Goal: Use online tool/utility

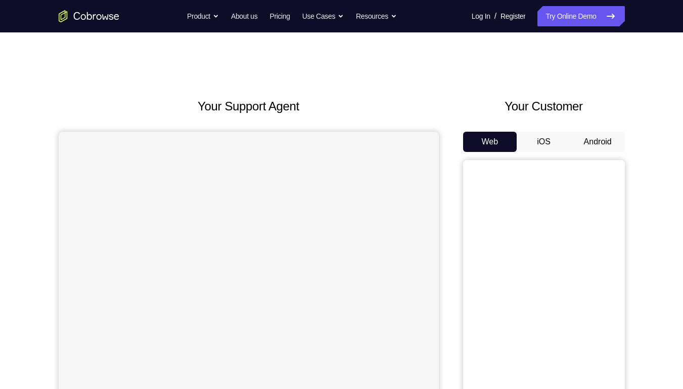
click at [585, 135] on button "Android" at bounding box center [598, 142] width 54 height 20
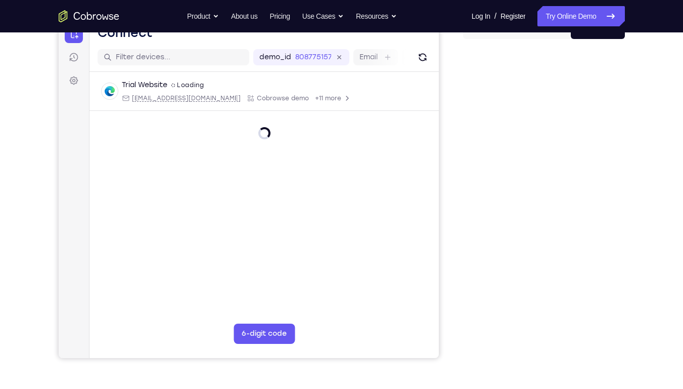
scroll to position [112, 0]
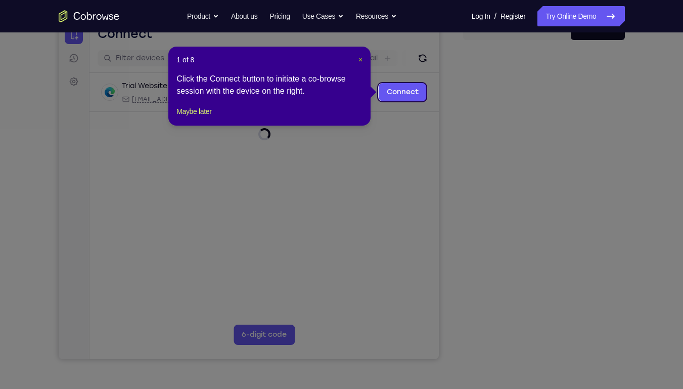
click at [362, 58] on span "×" at bounding box center [361, 60] width 4 height 8
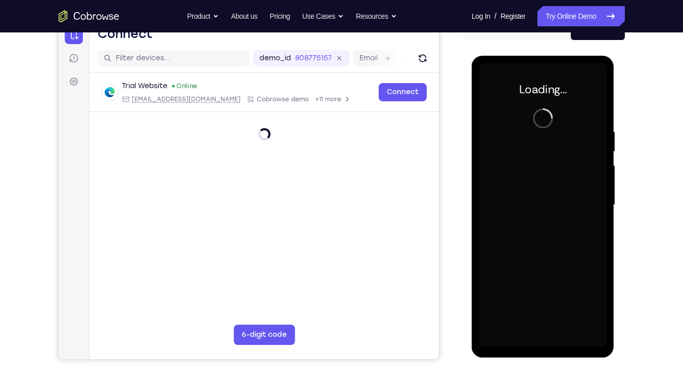
scroll to position [0, 0]
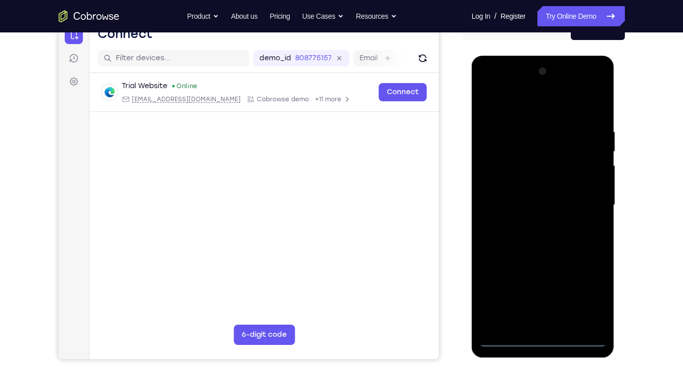
click at [541, 345] on div at bounding box center [543, 204] width 127 height 283
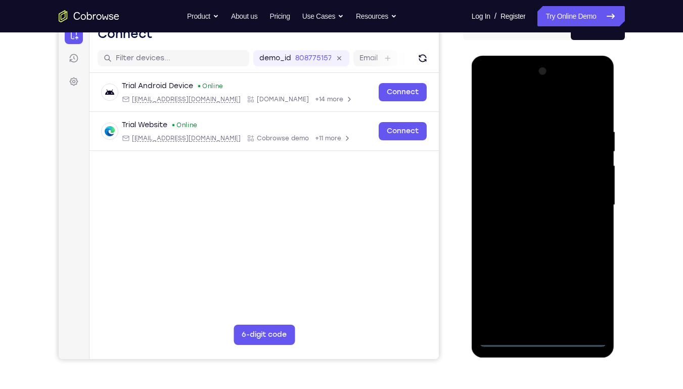
click at [582, 293] on div at bounding box center [543, 204] width 127 height 283
click at [506, 100] on div at bounding box center [543, 204] width 127 height 283
click at [504, 170] on div at bounding box center [543, 204] width 127 height 283
click at [508, 202] on div at bounding box center [543, 204] width 127 height 283
click at [510, 209] on div at bounding box center [543, 204] width 127 height 283
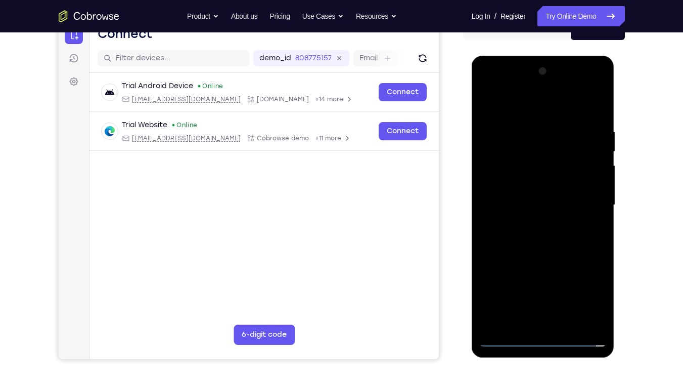
click at [508, 175] on div at bounding box center [543, 204] width 127 height 283
click at [509, 195] on div at bounding box center [543, 204] width 127 height 283
click at [512, 213] on div at bounding box center [543, 204] width 127 height 283
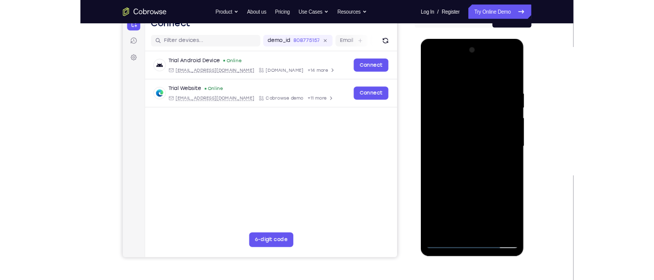
scroll to position [114, 0]
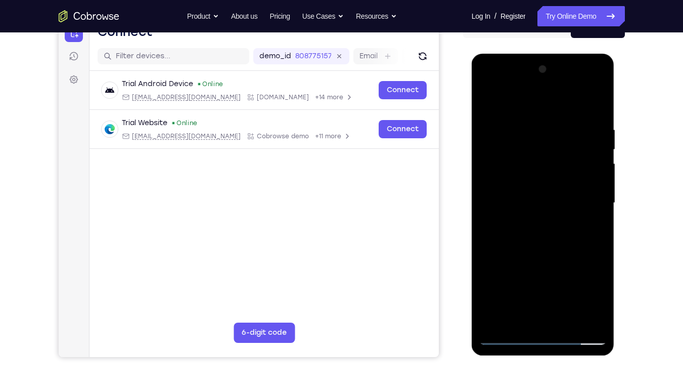
click at [530, 263] on div at bounding box center [543, 202] width 127 height 283
click at [586, 181] on div at bounding box center [543, 202] width 127 height 283
click at [532, 317] on div at bounding box center [543, 202] width 127 height 283
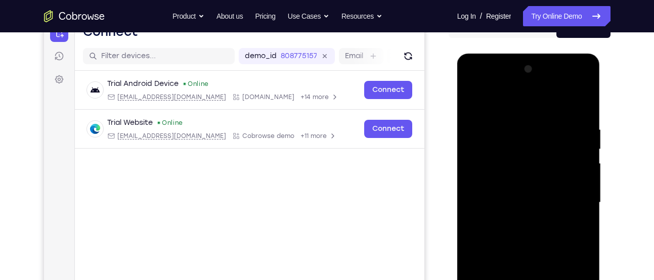
click at [503, 199] on div at bounding box center [528, 202] width 127 height 283
click at [498, 181] on div at bounding box center [528, 202] width 127 height 283
click at [511, 222] on div at bounding box center [528, 202] width 127 height 283
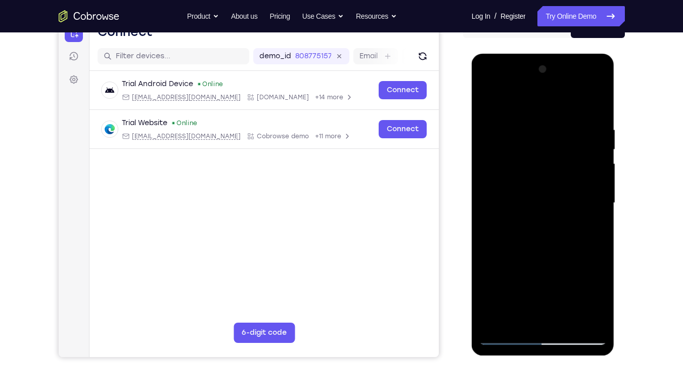
scroll to position [113, 0]
drag, startPoint x: 583, startPoint y: 161, endPoint x: 580, endPoint y: 55, distance: 106.8
click at [580, 55] on div at bounding box center [543, 205] width 143 height 302
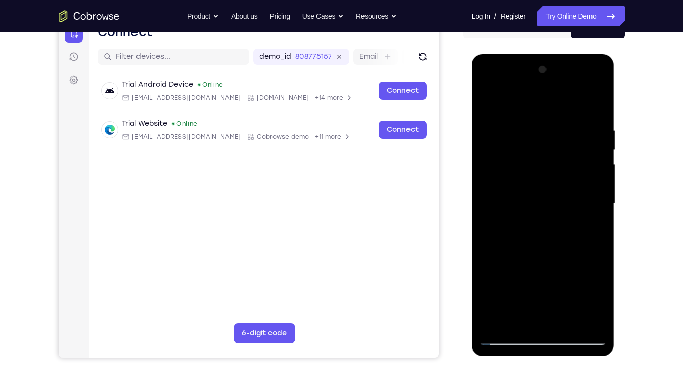
click at [597, 202] on div at bounding box center [543, 203] width 127 height 283
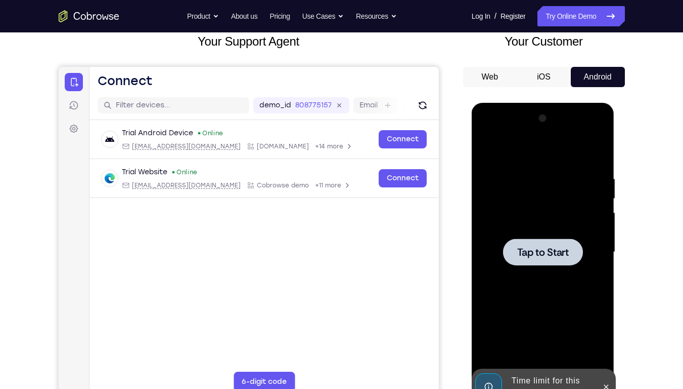
scroll to position [64, 0]
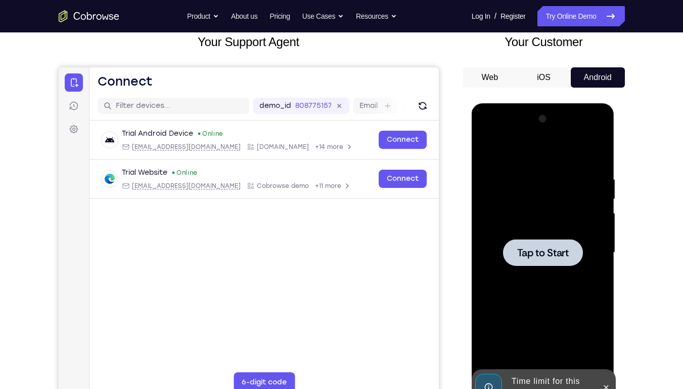
click at [551, 254] on span "Tap to Start" at bounding box center [544, 252] width 52 height 10
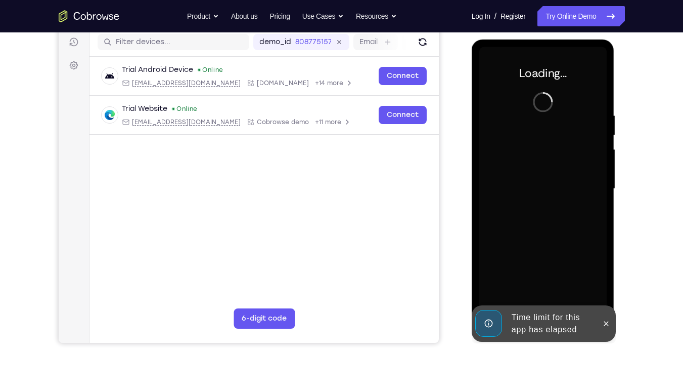
scroll to position [129, 0]
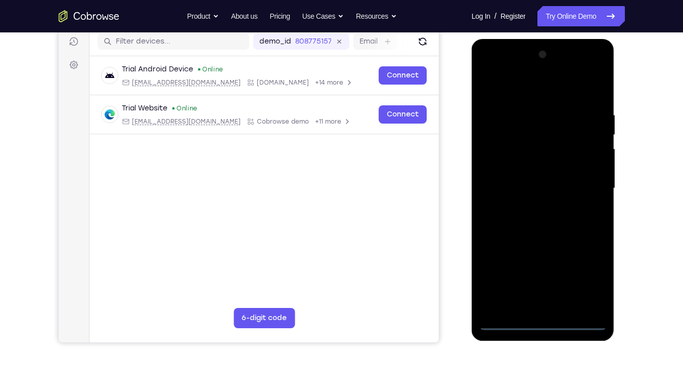
click at [544, 322] on div at bounding box center [543, 188] width 127 height 283
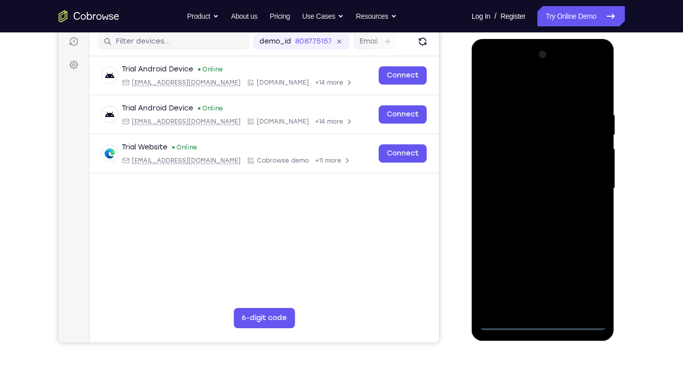
click at [597, 278] on div at bounding box center [543, 188] width 127 height 283
click at [517, 94] on div at bounding box center [543, 188] width 127 height 283
click at [499, 159] on div at bounding box center [543, 188] width 127 height 283
click at [498, 177] on div at bounding box center [543, 188] width 127 height 283
click at [513, 184] on div at bounding box center [543, 188] width 127 height 283
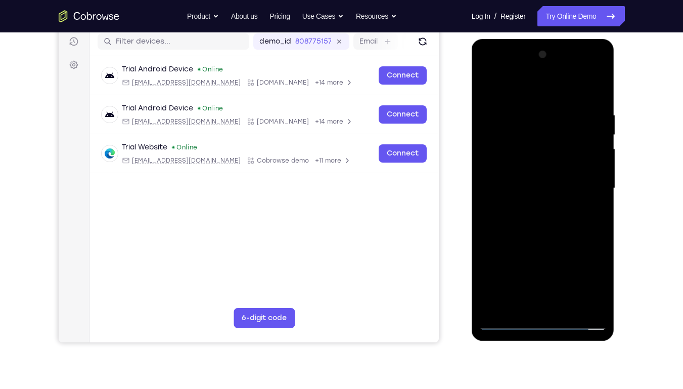
click at [522, 191] on div at bounding box center [543, 188] width 127 height 283
click at [542, 243] on div at bounding box center [543, 188] width 127 height 283
click at [597, 165] on div at bounding box center [543, 188] width 127 height 283
click at [541, 312] on div at bounding box center [543, 188] width 127 height 283
click at [541, 305] on div at bounding box center [543, 188] width 127 height 283
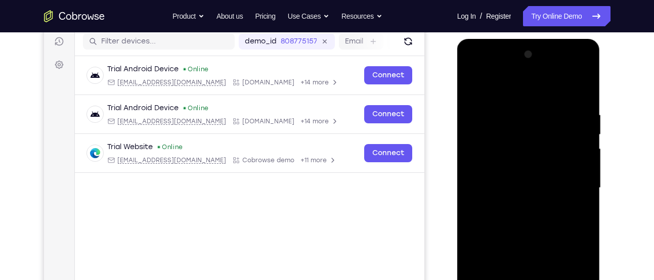
click at [505, 164] on div at bounding box center [528, 188] width 127 height 283
click at [521, 206] on div at bounding box center [528, 188] width 127 height 283
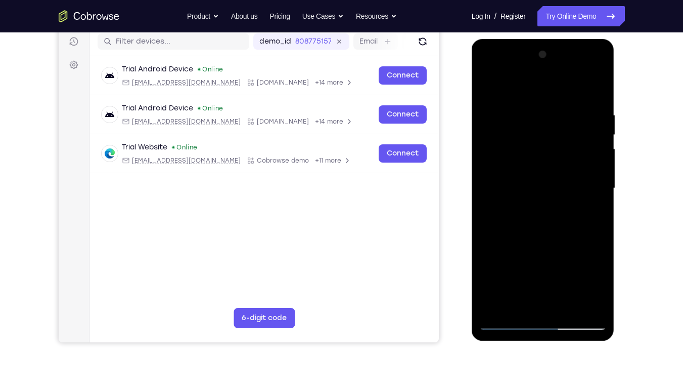
drag, startPoint x: 549, startPoint y: 206, endPoint x: 558, endPoint y: 157, distance: 49.2
click at [558, 157] on div at bounding box center [543, 188] width 127 height 283
drag, startPoint x: 496, startPoint y: 271, endPoint x: 541, endPoint y: 222, distance: 66.6
click at [541, 222] on div at bounding box center [543, 188] width 127 height 283
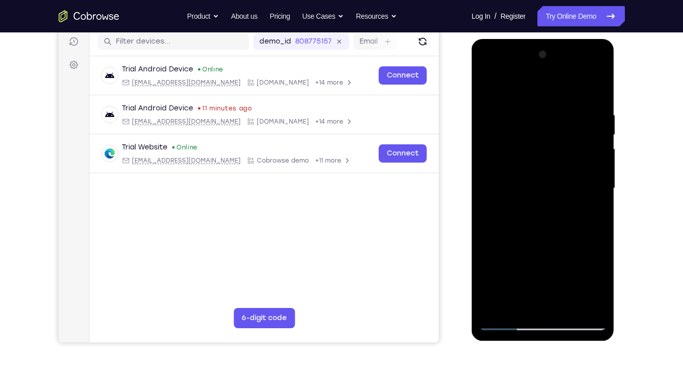
click at [541, 222] on div at bounding box center [543, 188] width 127 height 283
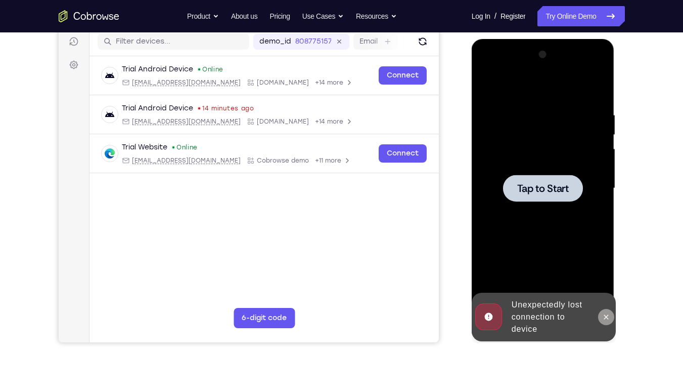
click at [608, 313] on icon at bounding box center [607, 317] width 8 height 8
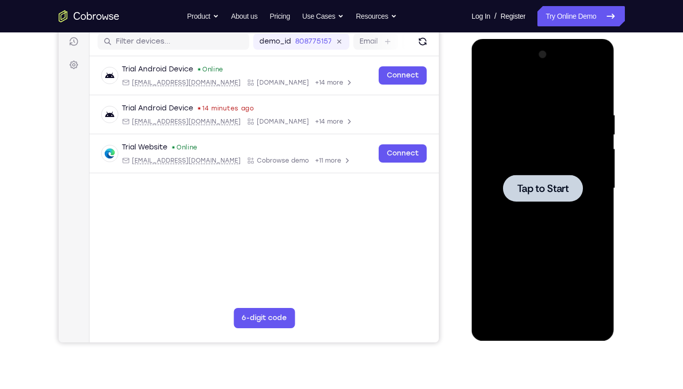
click at [553, 193] on span "Tap to Start" at bounding box center [544, 188] width 52 height 10
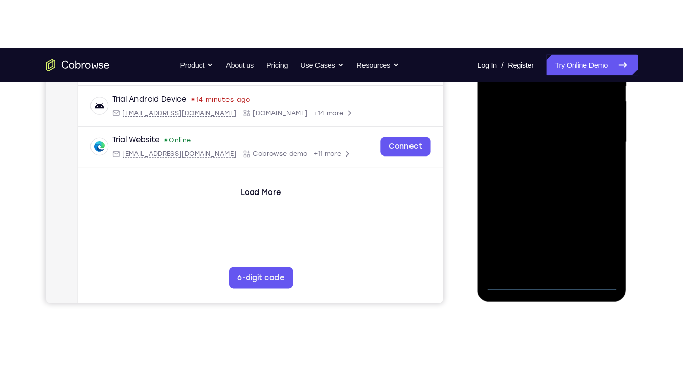
scroll to position [227, 0]
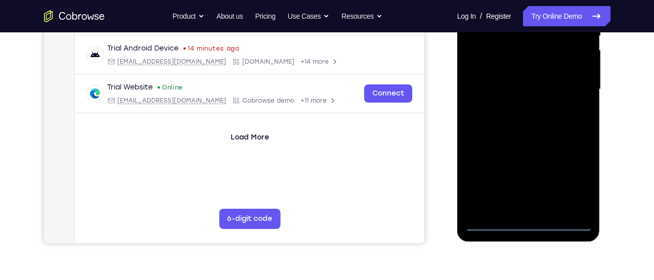
click at [526, 222] on div at bounding box center [528, 89] width 127 height 283
click at [570, 169] on div at bounding box center [528, 89] width 127 height 283
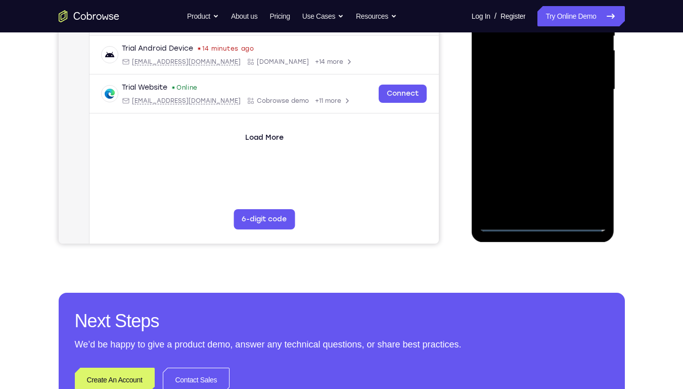
click at [593, 181] on div at bounding box center [543, 89] width 127 height 283
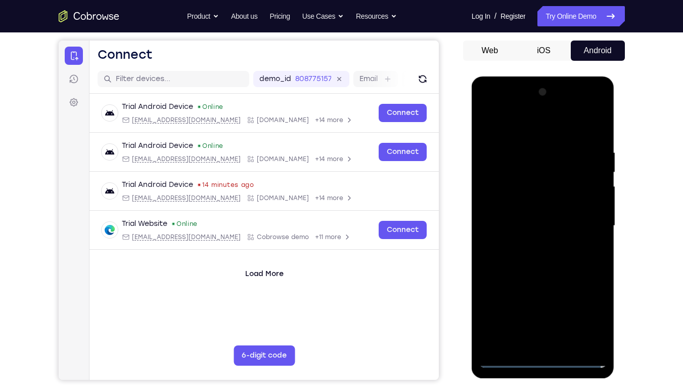
scroll to position [91, 0]
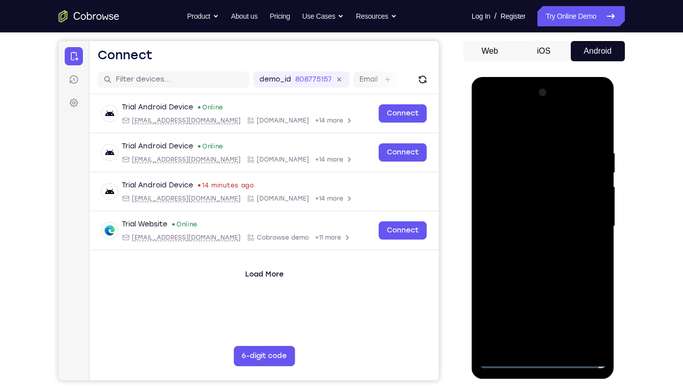
click at [520, 123] on div at bounding box center [543, 225] width 127 height 283
click at [505, 204] on div at bounding box center [543, 225] width 127 height 283
click at [526, 229] on div at bounding box center [543, 225] width 127 height 283
click at [535, 234] on div at bounding box center [543, 225] width 127 height 283
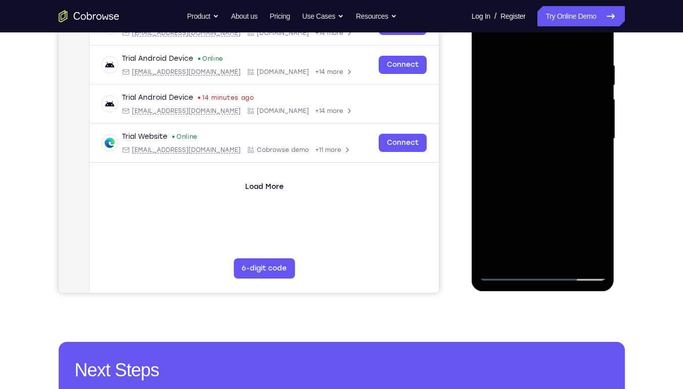
scroll to position [179, 0]
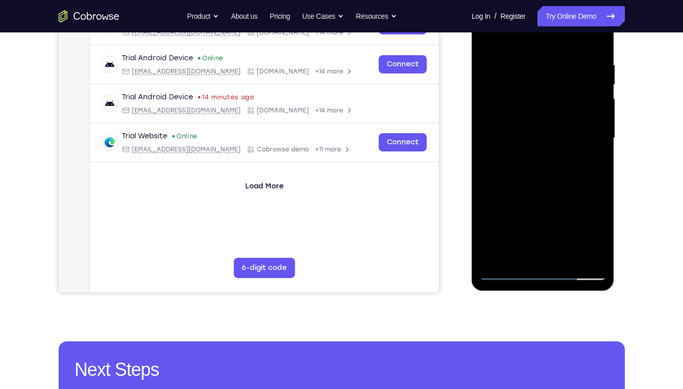
click at [542, 279] on div at bounding box center [543, 137] width 127 height 283
click at [543, 276] on div at bounding box center [543, 137] width 127 height 283
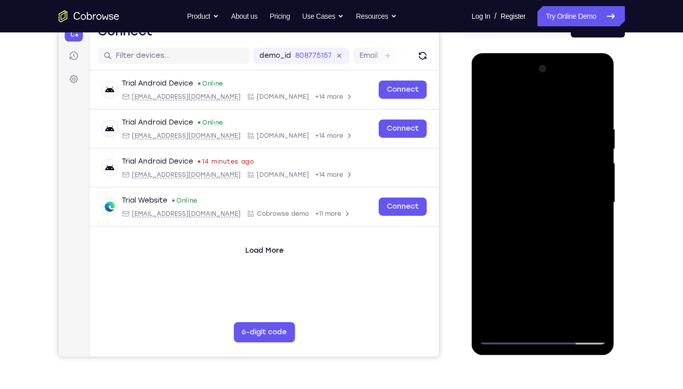
scroll to position [112, 0]
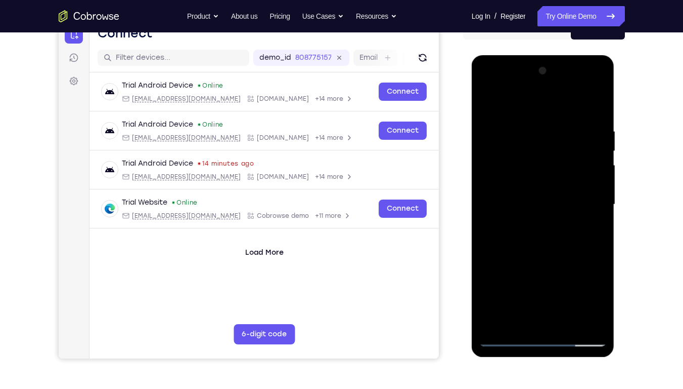
click at [578, 298] on div at bounding box center [543, 204] width 127 height 283
click at [591, 287] on div at bounding box center [543, 204] width 127 height 283
click at [483, 86] on div at bounding box center [543, 204] width 127 height 283
click at [533, 151] on div at bounding box center [543, 204] width 127 height 283
click at [523, 165] on div at bounding box center [543, 204] width 127 height 283
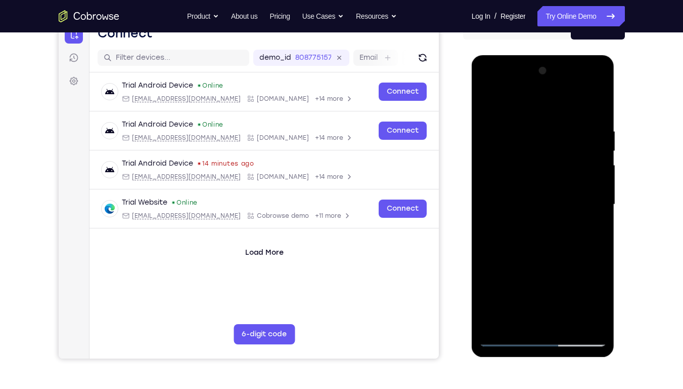
click at [497, 196] on div at bounding box center [543, 204] width 127 height 283
click at [495, 197] on div at bounding box center [543, 204] width 127 height 283
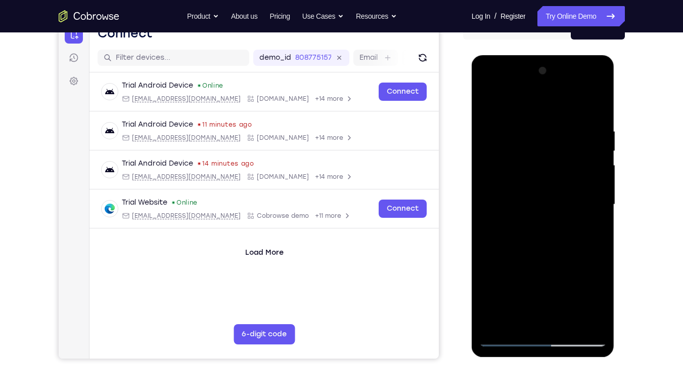
click at [495, 197] on div at bounding box center [543, 204] width 127 height 283
click at [490, 86] on div at bounding box center [543, 204] width 127 height 283
click at [519, 148] on div at bounding box center [543, 204] width 127 height 283
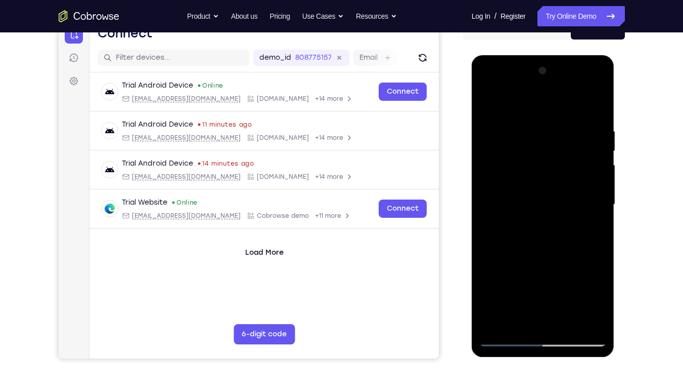
click at [532, 144] on div at bounding box center [543, 204] width 127 height 283
drag, startPoint x: 527, startPoint y: 250, endPoint x: 543, endPoint y: 18, distance: 232.8
click at [543, 55] on html "Online web based iOS Simulators and Android Emulators. Run iPhone, iPad, Mobile…" at bounding box center [544, 207] width 144 height 304
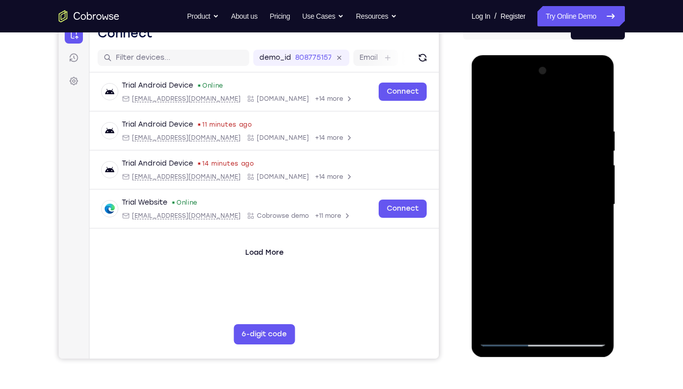
drag, startPoint x: 531, startPoint y: 276, endPoint x: 532, endPoint y: 66, distance: 210.5
click at [532, 66] on div at bounding box center [543, 204] width 127 height 283
drag, startPoint x: 539, startPoint y: 244, endPoint x: 530, endPoint y: 65, distance: 179.3
click at [530, 65] on div at bounding box center [543, 204] width 127 height 283
click at [552, 261] on div at bounding box center [543, 204] width 127 height 283
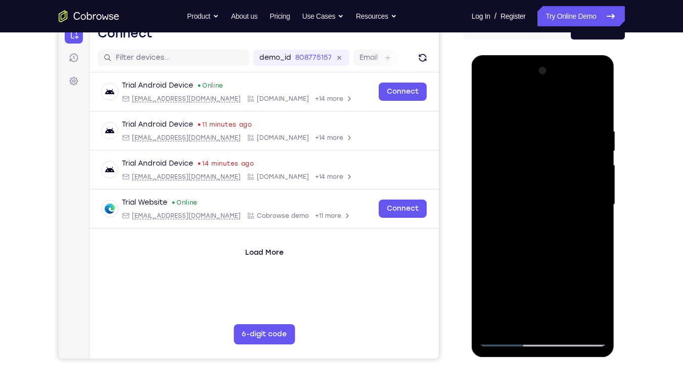
drag, startPoint x: 552, startPoint y: 261, endPoint x: 537, endPoint y: 72, distance: 188.8
click at [537, 72] on div at bounding box center [543, 204] width 127 height 283
drag, startPoint x: 549, startPoint y: 307, endPoint x: 541, endPoint y: 81, distance: 225.8
click at [541, 81] on div at bounding box center [543, 204] width 127 height 283
click at [518, 223] on div at bounding box center [543, 204] width 127 height 283
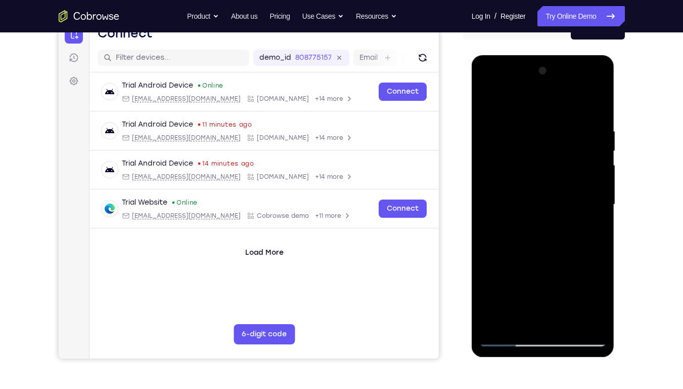
drag, startPoint x: 526, startPoint y: 235, endPoint x: 528, endPoint y: 69, distance: 165.9
click at [528, 69] on div at bounding box center [543, 204] width 127 height 283
click at [507, 338] on div at bounding box center [543, 204] width 127 height 283
click at [538, 193] on div at bounding box center [543, 204] width 127 height 283
click at [549, 152] on div at bounding box center [543, 204] width 127 height 283
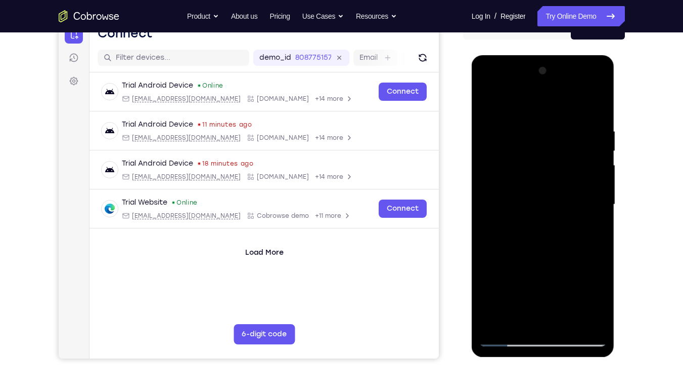
click at [509, 104] on div at bounding box center [543, 204] width 127 height 283
click at [503, 168] on div at bounding box center [543, 204] width 127 height 283
click at [496, 199] on div at bounding box center [543, 204] width 127 height 283
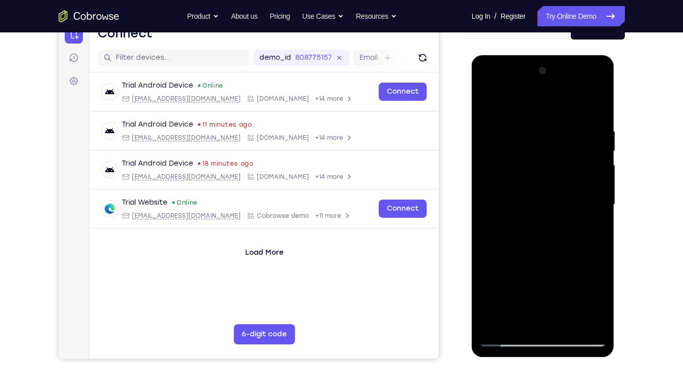
click at [496, 199] on div at bounding box center [543, 204] width 127 height 283
click at [543, 335] on div at bounding box center [543, 204] width 127 height 283
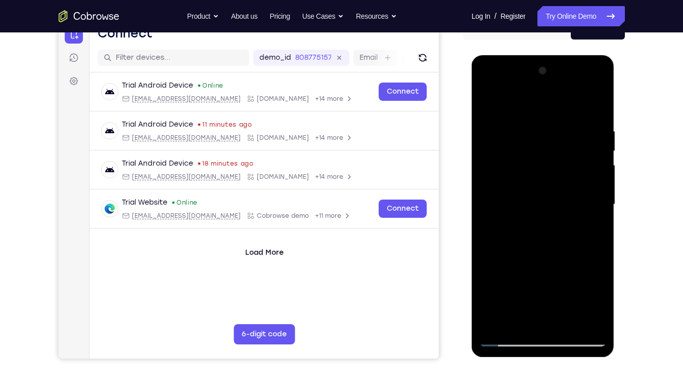
click at [543, 335] on div at bounding box center [543, 204] width 127 height 283
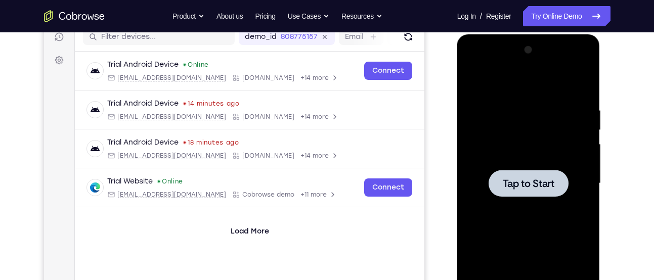
scroll to position [0, 0]
